Goal: Learn about a topic: Learn about a topic

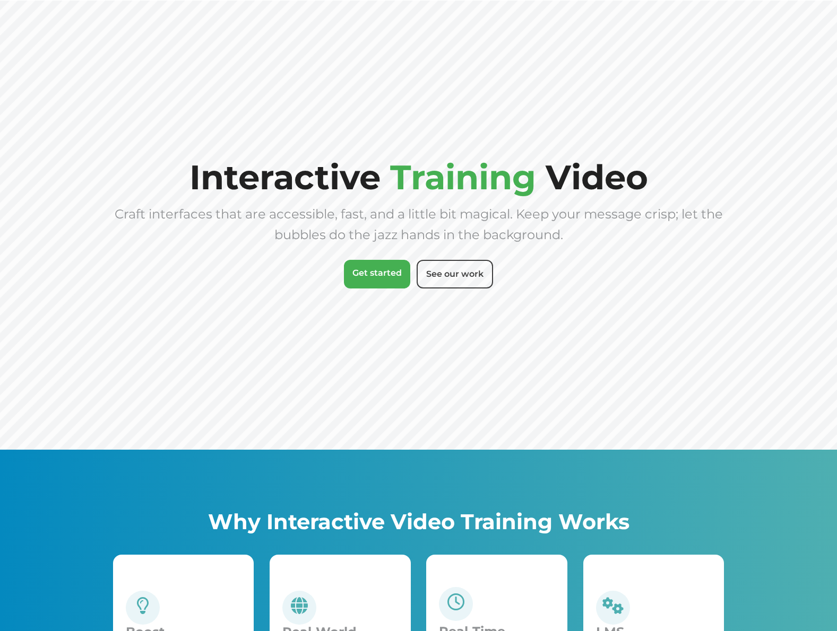
click at [477, 276] on link "See our work" at bounding box center [455, 274] width 76 height 29
